Goal: Information Seeking & Learning: Learn about a topic

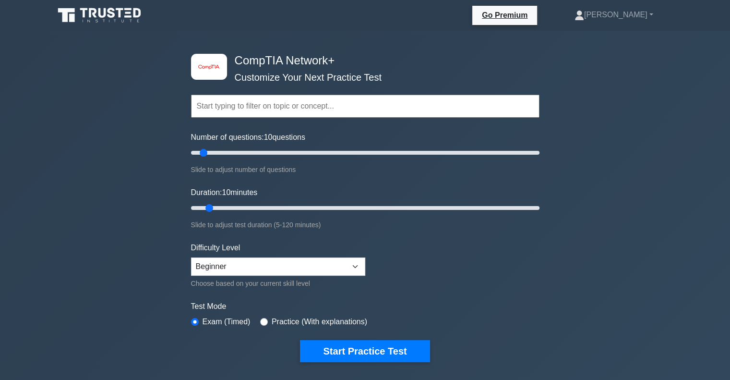
click at [115, 12] on icon at bounding box center [100, 15] width 92 height 18
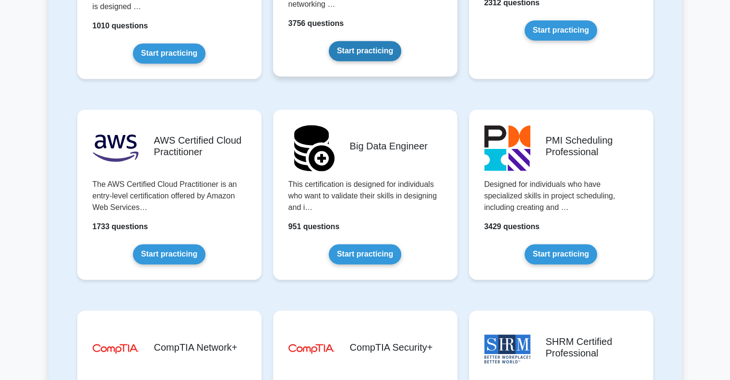
scroll to position [1536, 0]
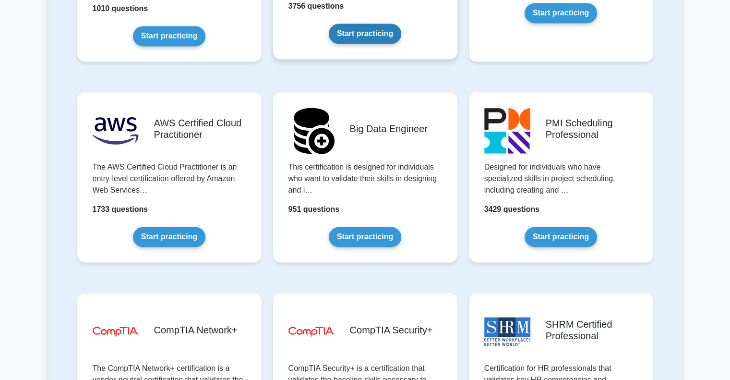
click at [363, 44] on link "Start practicing" at bounding box center [365, 34] width 72 height 20
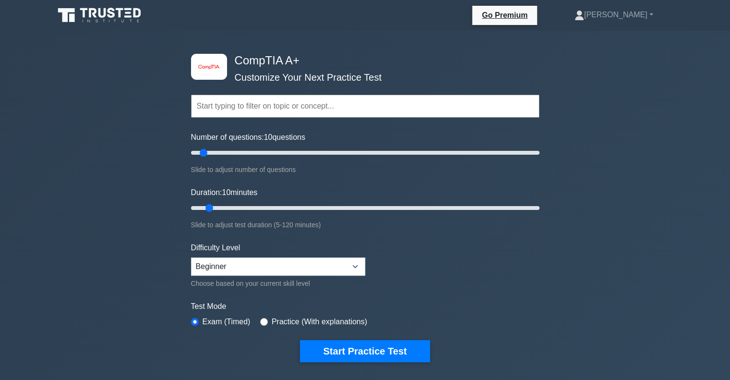
click at [196, 75] on div "Topics Hardware Operating Systems Networking Security Troubleshooting Mobile De…" at bounding box center [365, 92] width 349 height 55
click at [111, 16] on icon at bounding box center [112, 13] width 8 height 10
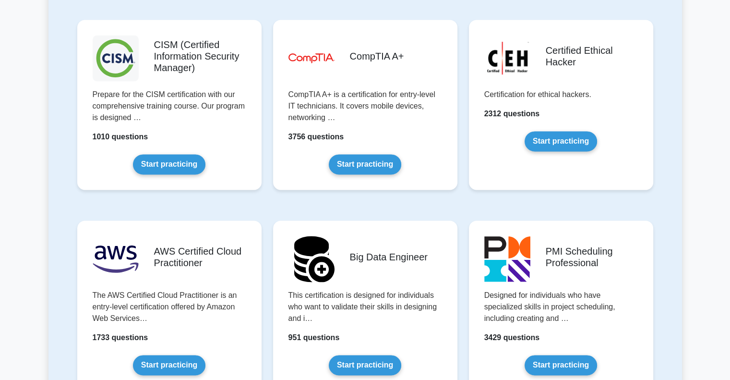
scroll to position [1664, 0]
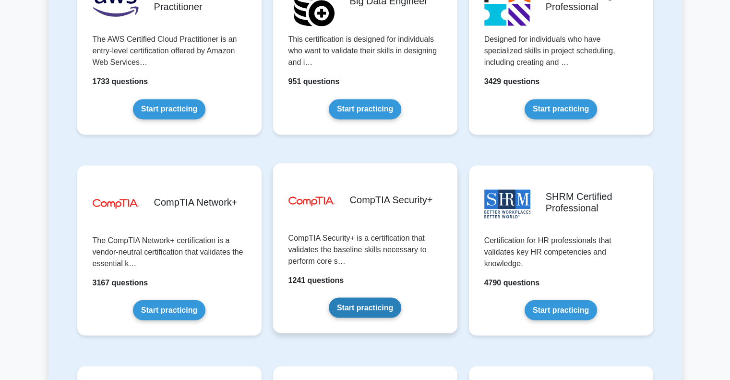
click at [381, 303] on link "Start practicing" at bounding box center [365, 307] width 72 height 20
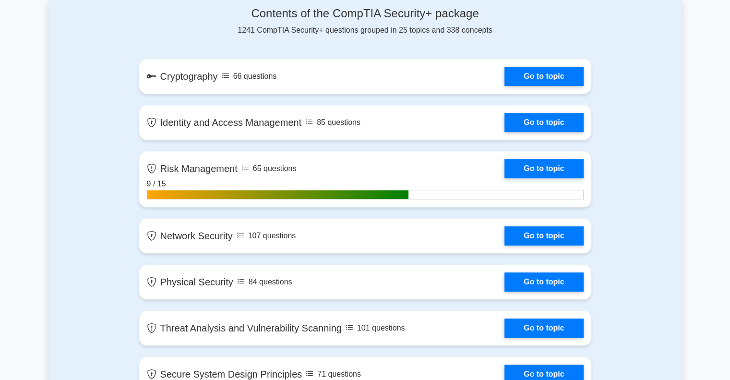
scroll to position [640, 0]
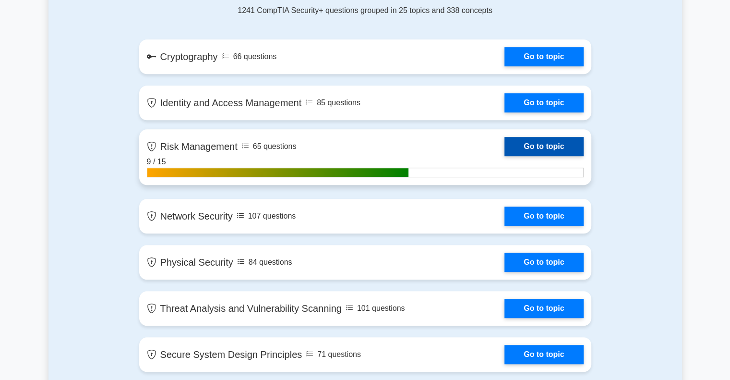
click at [517, 146] on link "Go to topic" at bounding box center [544, 146] width 79 height 19
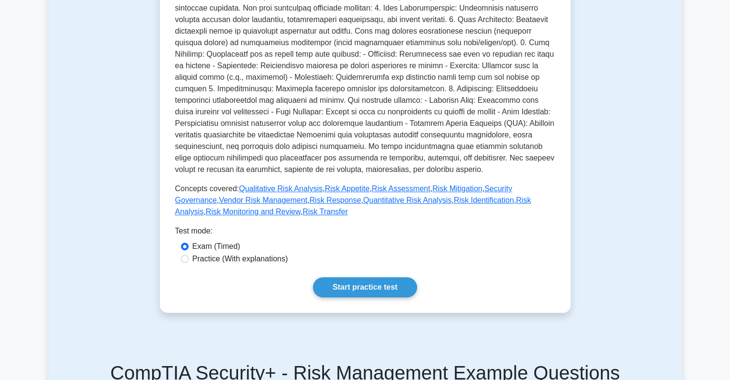
scroll to position [256, 0]
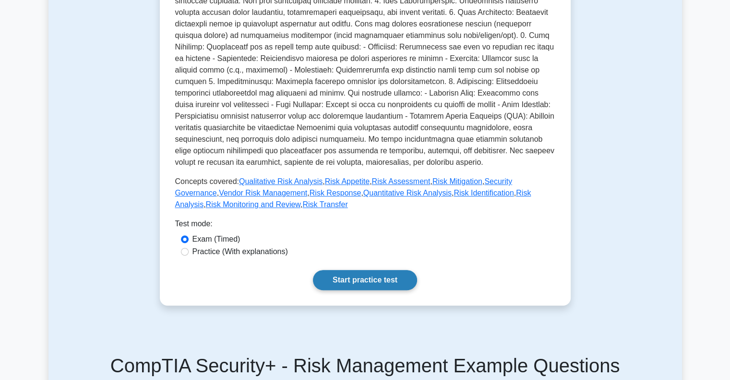
click at [392, 281] on link "Start practice test" at bounding box center [365, 280] width 104 height 20
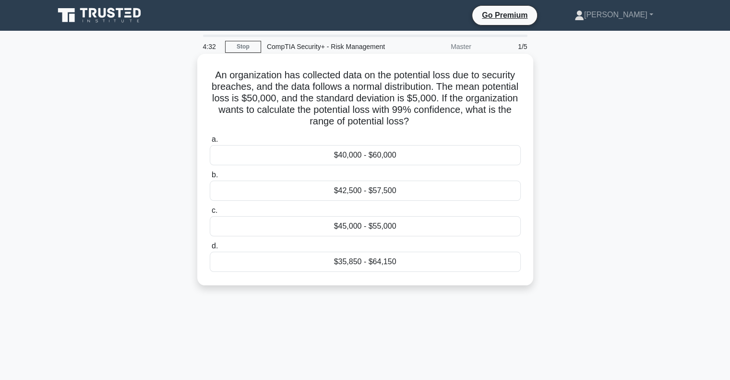
click at [387, 231] on div "$45,000 - $55,000" at bounding box center [365, 226] width 311 height 20
click at [210, 214] on input "c. $45,000 - $55,000" at bounding box center [210, 210] width 0 height 6
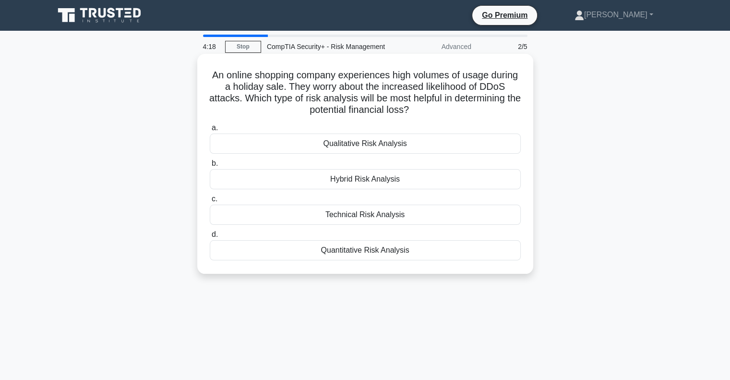
click at [375, 255] on div "Quantitative Risk Analysis" at bounding box center [365, 250] width 311 height 20
click at [210, 238] on input "d. Quantitative Risk Analysis" at bounding box center [210, 234] width 0 height 6
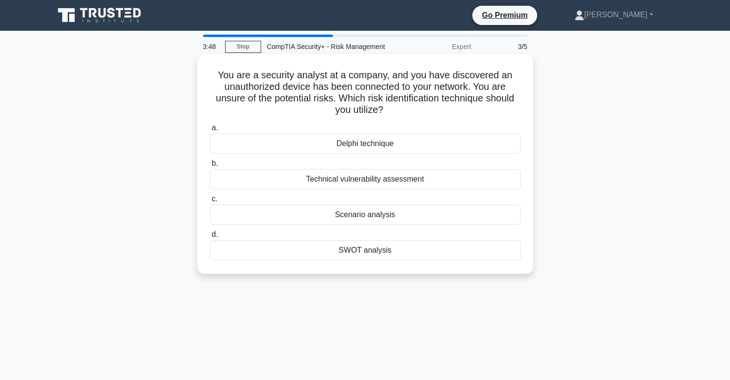
click at [384, 181] on div "Technical vulnerability assessment" at bounding box center [365, 179] width 311 height 20
click at [210, 167] on input "b. Technical vulnerability assessment" at bounding box center [210, 163] width 0 height 6
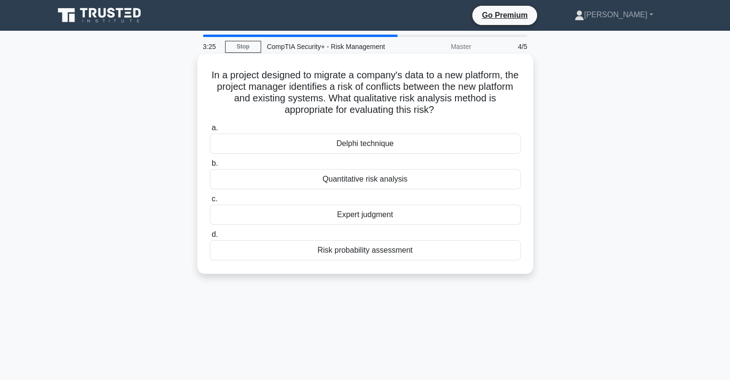
click at [409, 176] on div "Quantitative risk analysis" at bounding box center [365, 179] width 311 height 20
click at [210, 167] on input "b. Quantitative risk analysis" at bounding box center [210, 163] width 0 height 6
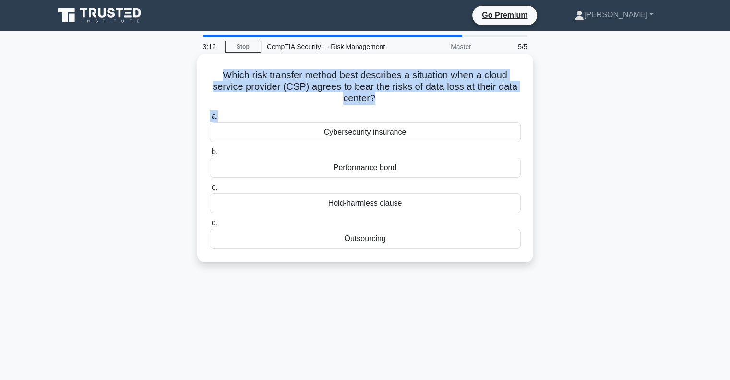
drag, startPoint x: 220, startPoint y: 74, endPoint x: 401, endPoint y: 109, distance: 184.3
click at [401, 109] on div "Which risk transfer method best describes a situation when a cloud service prov…" at bounding box center [365, 158] width 328 height 201
click at [404, 101] on h5 "Which risk transfer method best describes a situation when a cloud service prov…" at bounding box center [365, 87] width 313 height 36
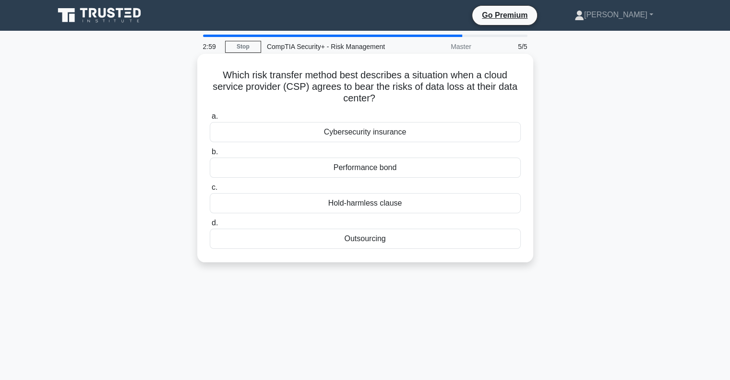
click at [410, 130] on div "Cybersecurity insurance" at bounding box center [365, 132] width 311 height 20
click at [210, 120] on input "a. Cybersecurity insurance" at bounding box center [210, 116] width 0 height 6
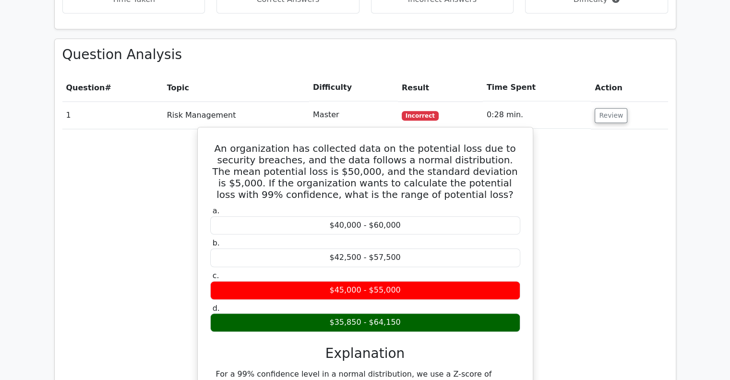
scroll to position [640, 0]
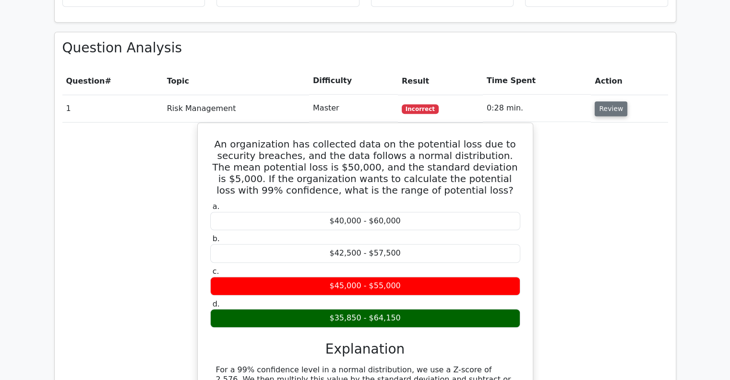
click at [601, 101] on button "Review" at bounding box center [611, 108] width 33 height 15
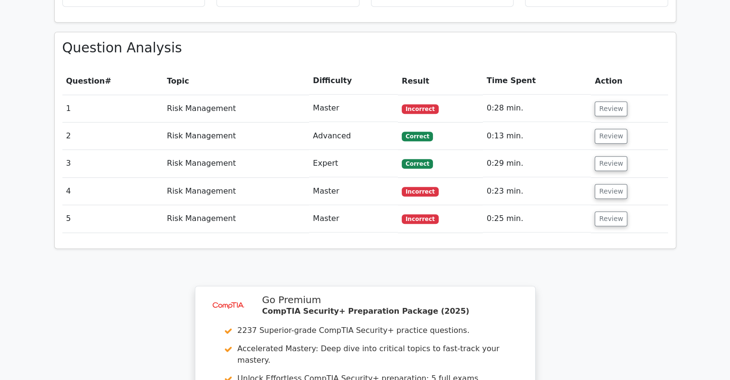
click at [598, 95] on td "Review" at bounding box center [629, 108] width 77 height 27
click at [609, 101] on button "Review" at bounding box center [611, 108] width 33 height 15
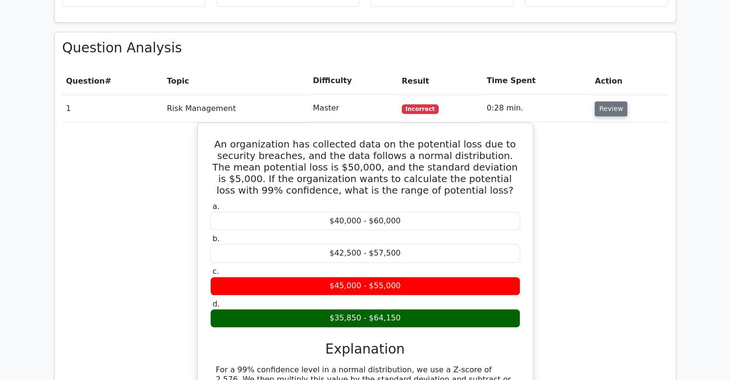
click at [609, 101] on button "Review" at bounding box center [611, 108] width 33 height 15
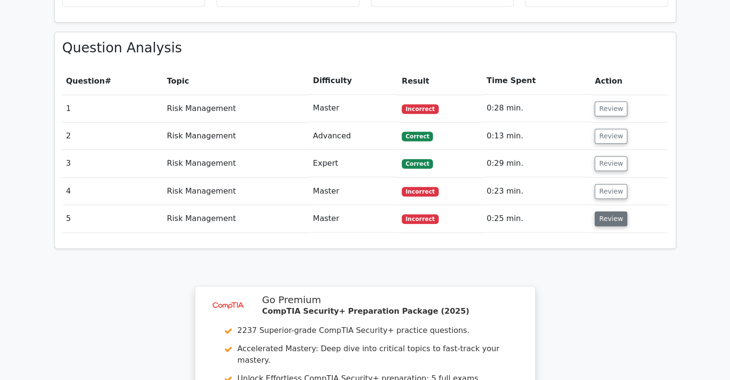
click at [614, 211] on button "Review" at bounding box center [611, 218] width 33 height 15
click at [613, 211] on button "Review" at bounding box center [611, 218] width 33 height 15
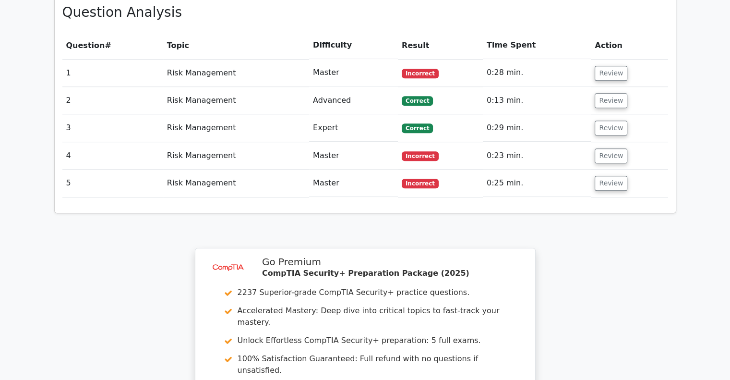
scroll to position [639, 0]
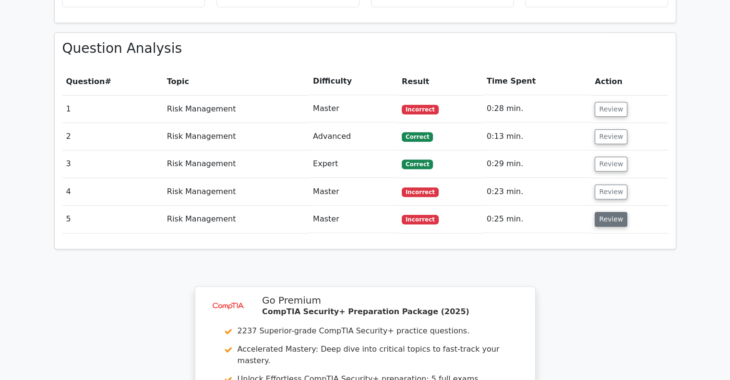
click at [606, 212] on button "Review" at bounding box center [611, 219] width 33 height 15
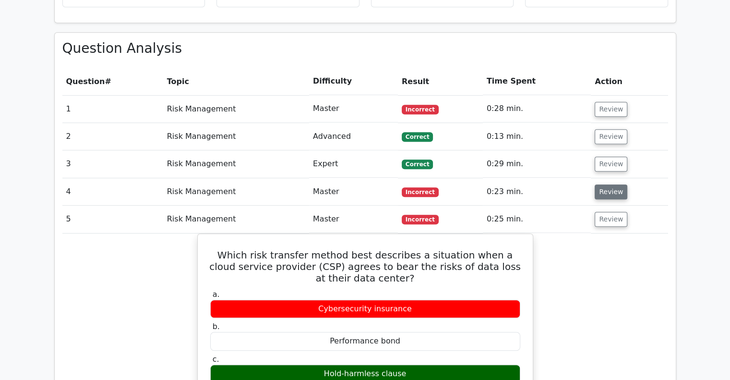
click at [615, 184] on button "Review" at bounding box center [611, 191] width 33 height 15
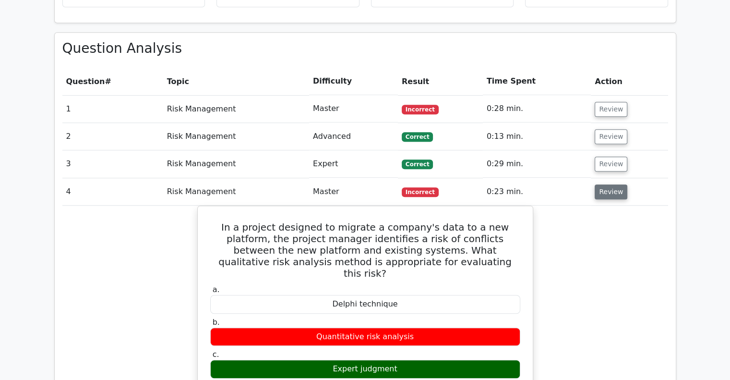
click at [613, 184] on button "Review" at bounding box center [611, 191] width 33 height 15
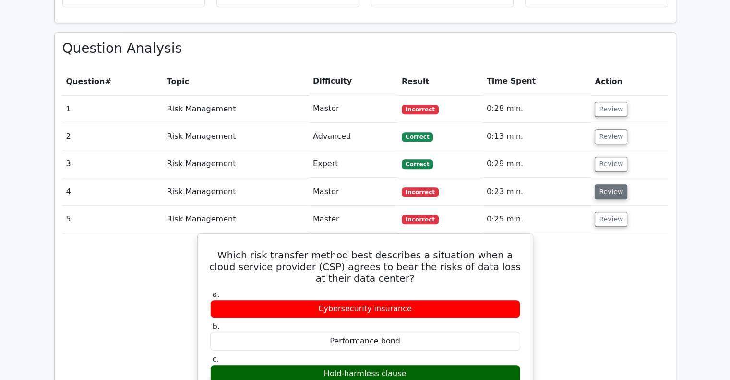
click at [613, 184] on button "Review" at bounding box center [611, 191] width 33 height 15
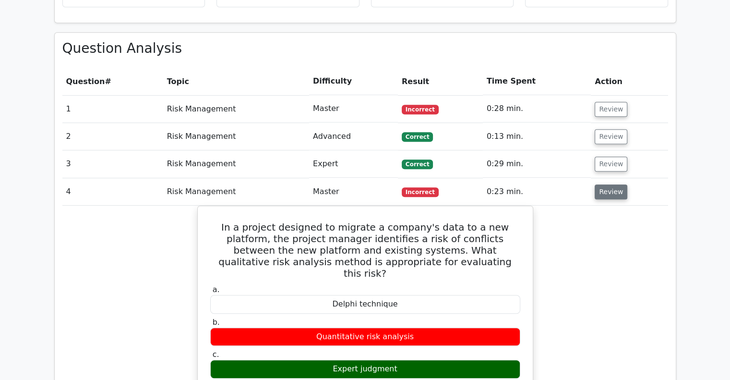
click at [612, 184] on button "Review" at bounding box center [611, 191] width 33 height 15
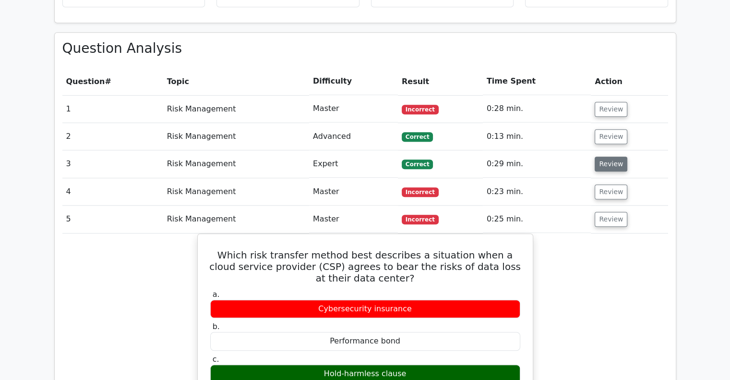
click at [599, 157] on button "Review" at bounding box center [611, 164] width 33 height 15
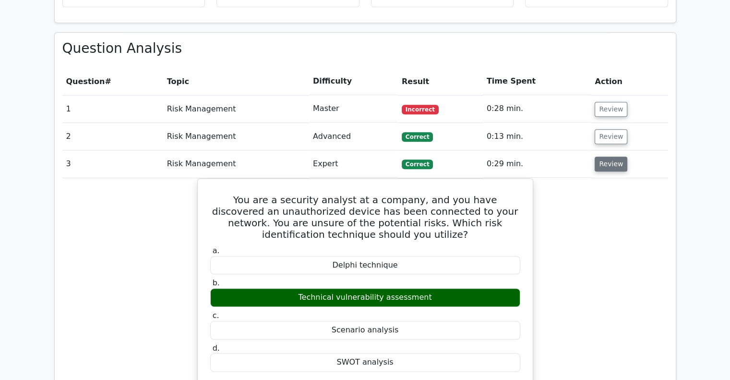
click at [599, 157] on button "Review" at bounding box center [611, 164] width 33 height 15
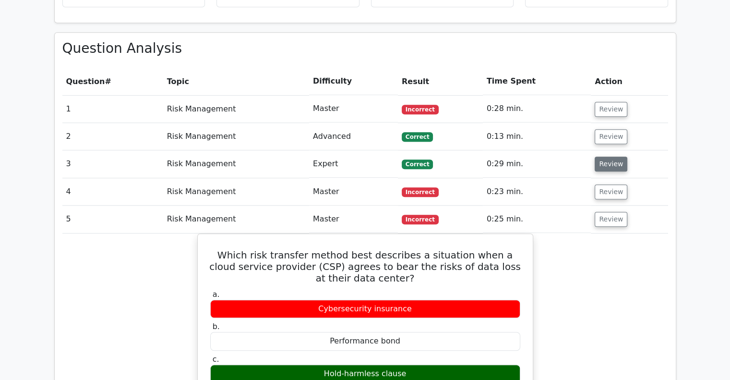
click at [599, 157] on button "Review" at bounding box center [611, 164] width 33 height 15
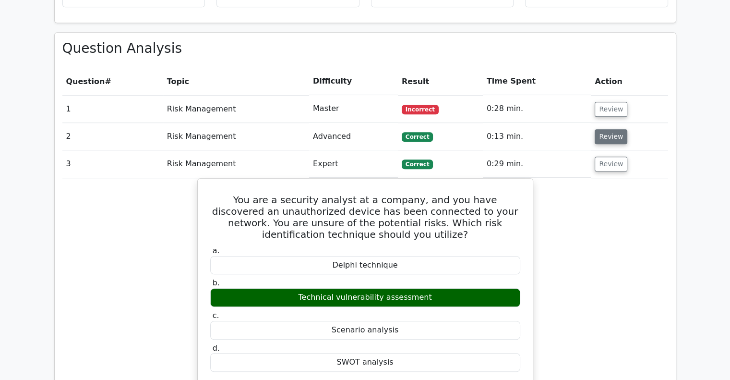
click at [606, 129] on button "Review" at bounding box center [611, 136] width 33 height 15
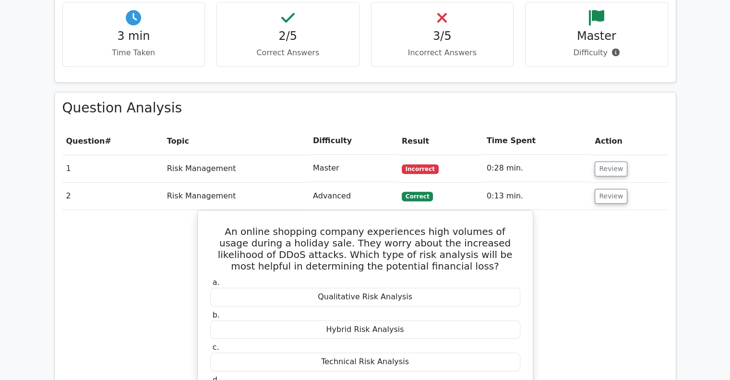
scroll to position [511, 0]
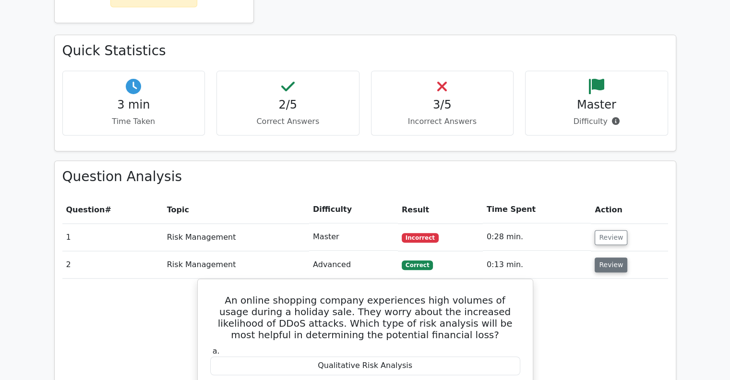
click at [611, 257] on button "Review" at bounding box center [611, 264] width 33 height 15
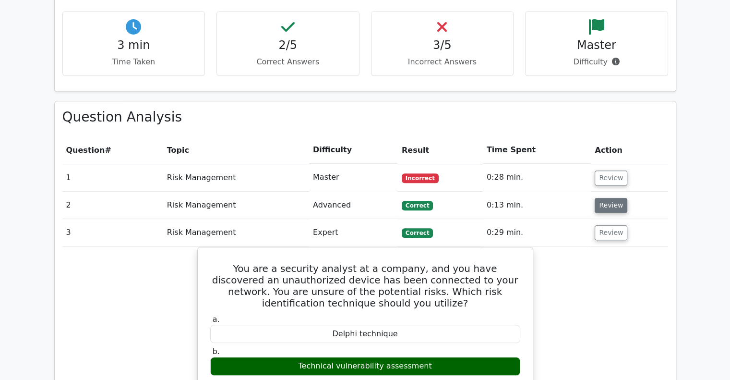
scroll to position [639, 0]
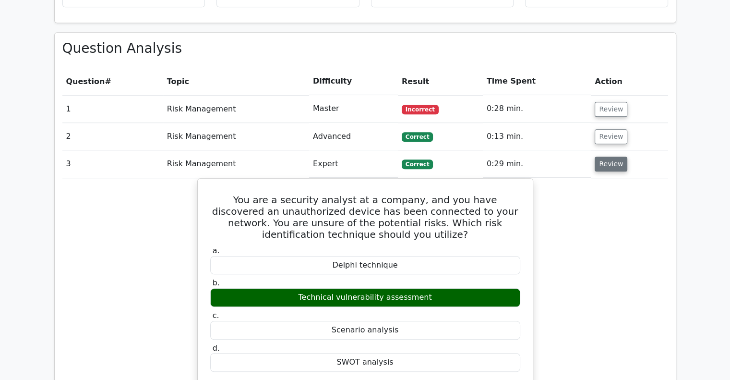
click at [600, 157] on button "Review" at bounding box center [611, 164] width 33 height 15
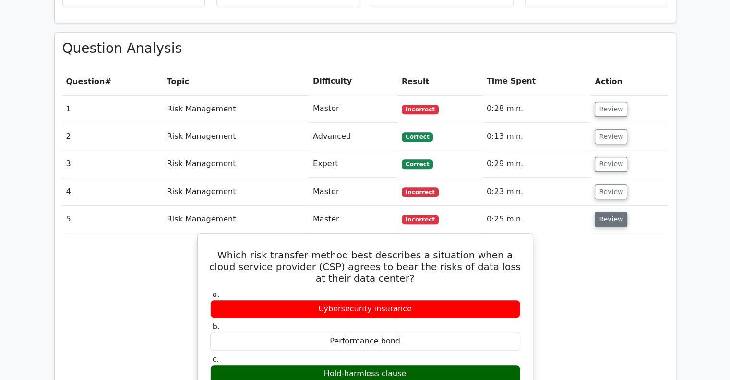
click at [605, 212] on button "Review" at bounding box center [611, 219] width 33 height 15
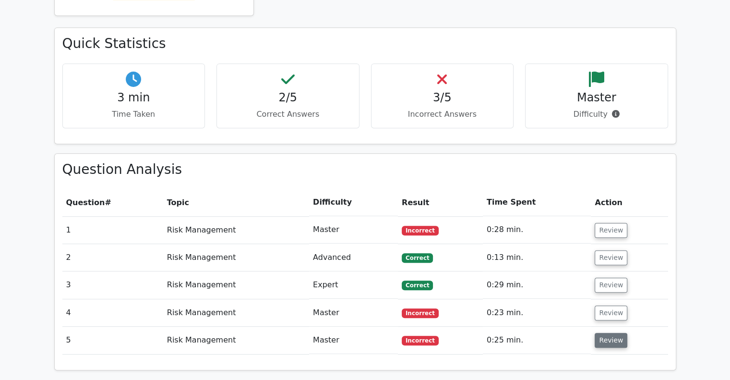
scroll to position [511, 0]
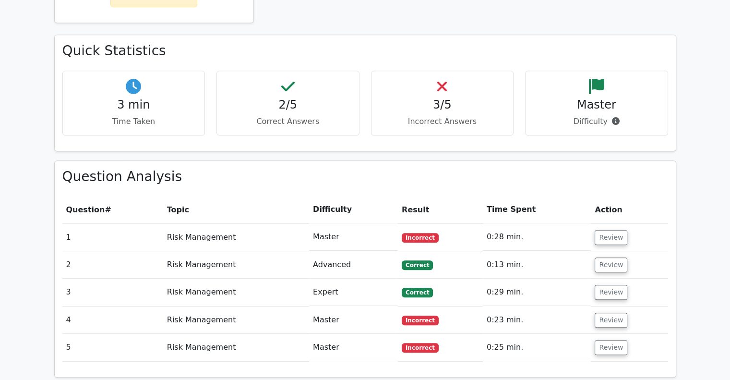
click at [606, 251] on td "Review" at bounding box center [629, 264] width 77 height 27
click at [617, 257] on button "Review" at bounding box center [611, 264] width 33 height 15
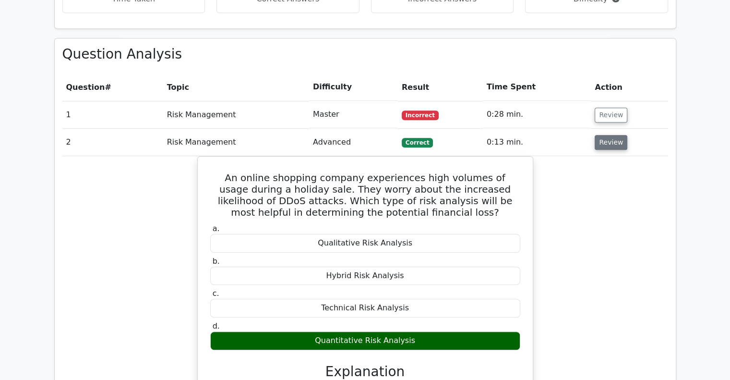
scroll to position [639, 0]
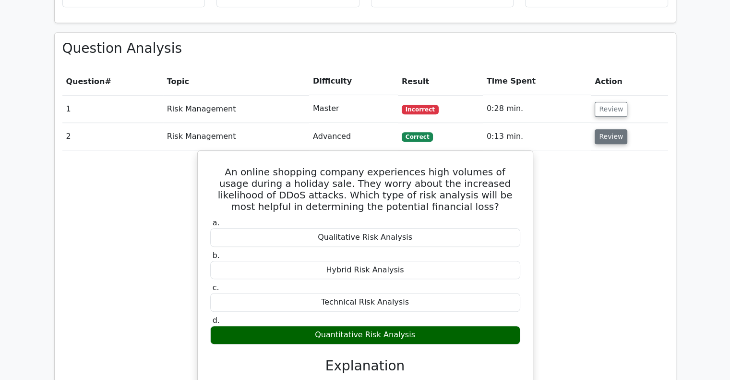
click at [603, 129] on button "Review" at bounding box center [611, 136] width 33 height 15
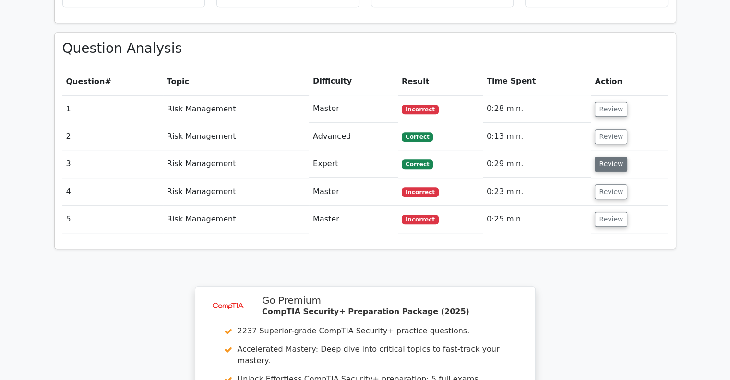
click at [610, 157] on button "Review" at bounding box center [611, 164] width 33 height 15
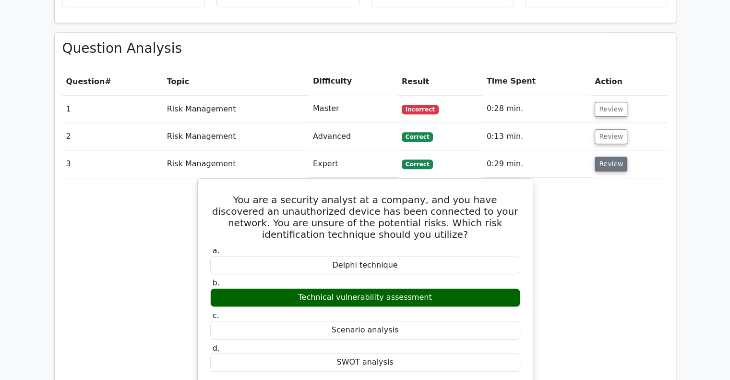
click at [610, 157] on button "Review" at bounding box center [611, 164] width 33 height 15
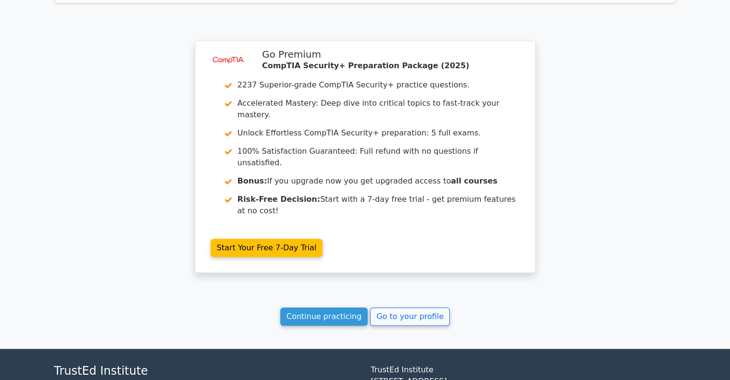
scroll to position [895, 0]
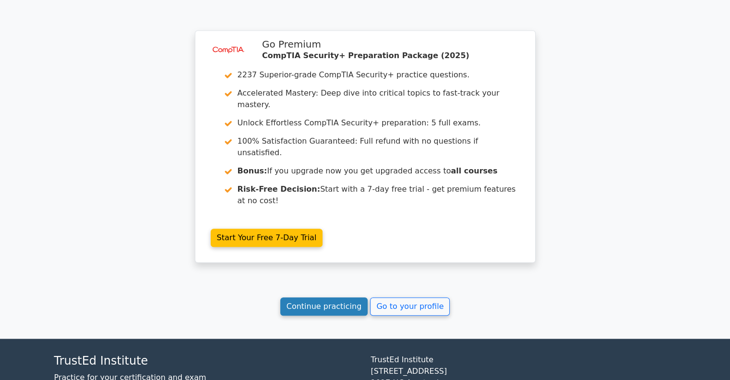
click at [328, 297] on link "Continue practicing" at bounding box center [324, 306] width 88 height 18
